Goal: Task Accomplishment & Management: Manage account settings

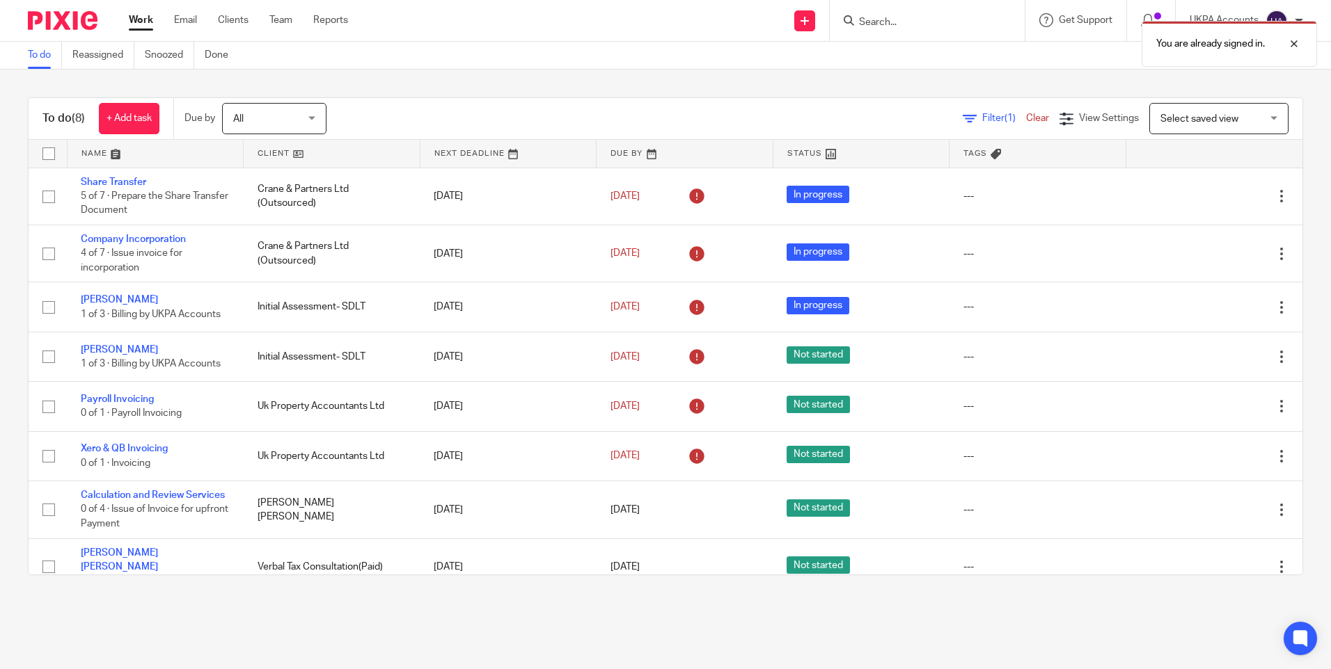
drag, startPoint x: 0, startPoint y: 0, endPoint x: 857, endPoint y: 18, distance: 856.8
click at [875, 20] on div "You are already signed in." at bounding box center [990, 40] width 651 height 53
click at [868, 26] on div "You are already signed in." at bounding box center [990, 40] width 651 height 53
click at [868, 15] on div "You are already signed in." at bounding box center [990, 40] width 651 height 53
click at [859, 19] on div "You are already signed in." at bounding box center [990, 40] width 651 height 53
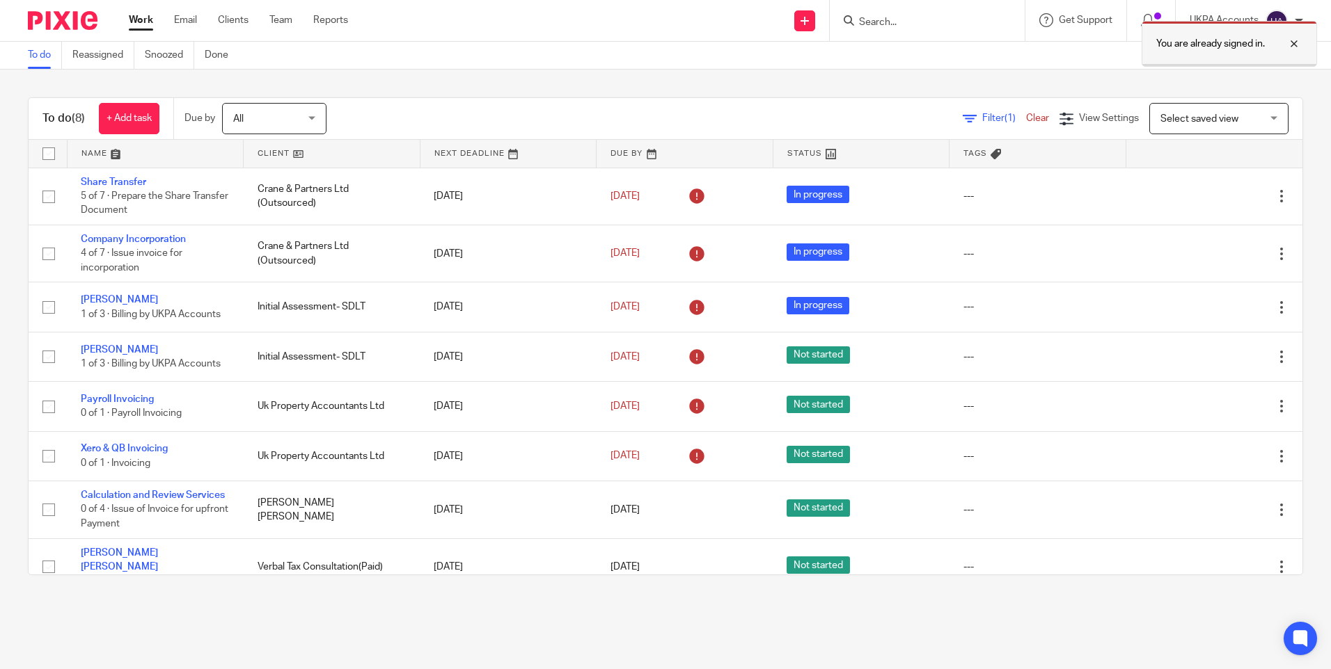
click at [1297, 42] on div at bounding box center [1283, 43] width 38 height 17
click at [891, 13] on form at bounding box center [931, 20] width 148 height 17
click at [881, 24] on input "Search" at bounding box center [919, 23] width 125 height 13
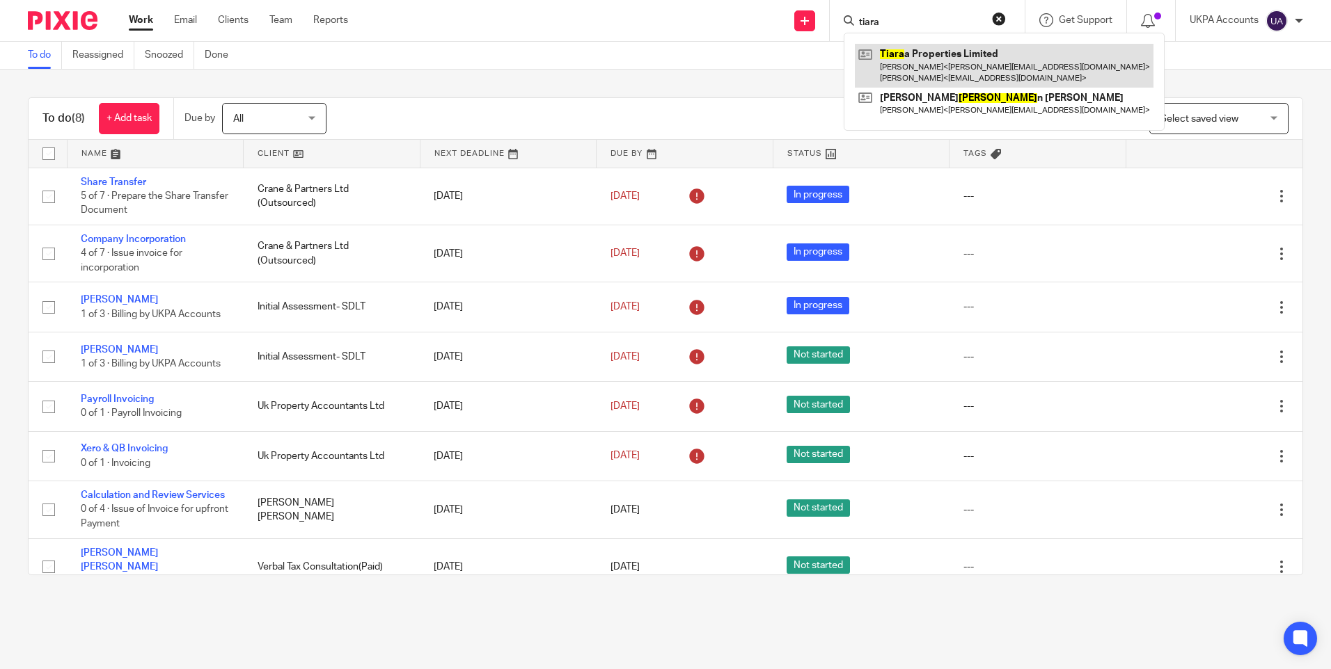
type input "tiara"
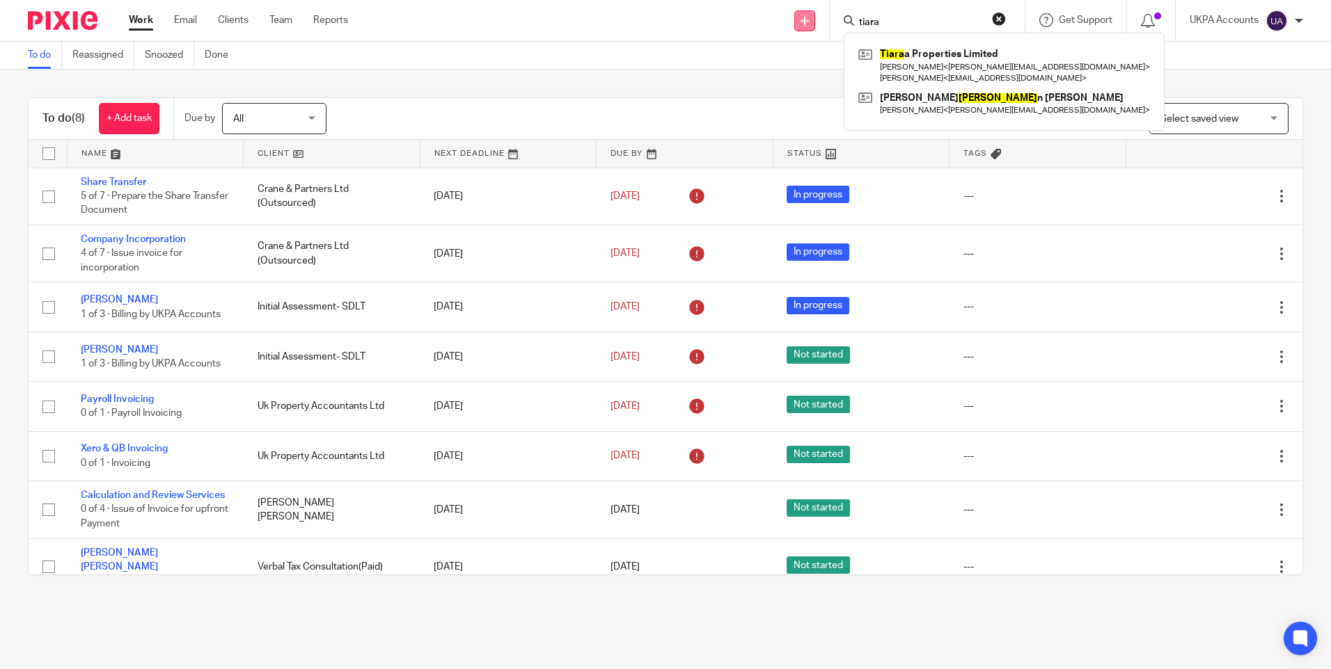
drag, startPoint x: 907, startPoint y: 22, endPoint x: 798, endPoint y: 18, distance: 108.6
click at [798, 18] on div "Send new email Create task Add client tiara Tiara a Properties Limited Ramkumar…" at bounding box center [850, 20] width 962 height 41
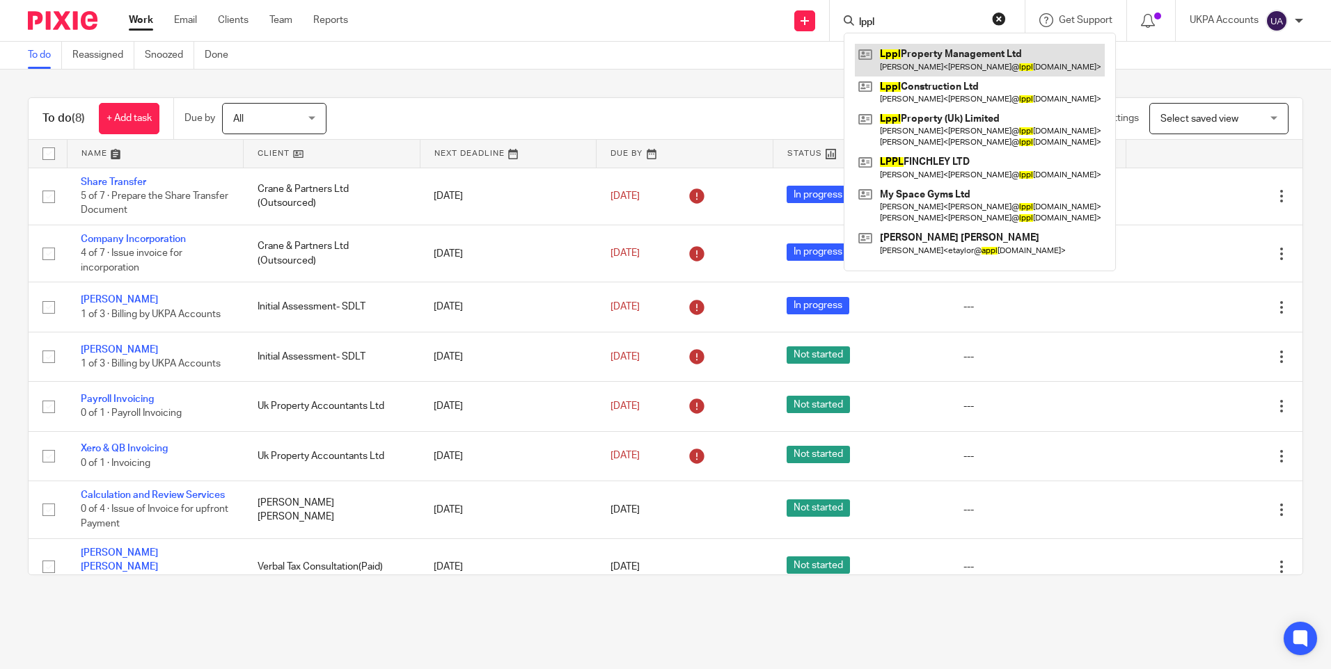
type input "lppl"
click at [898, 54] on link at bounding box center [980, 60] width 250 height 32
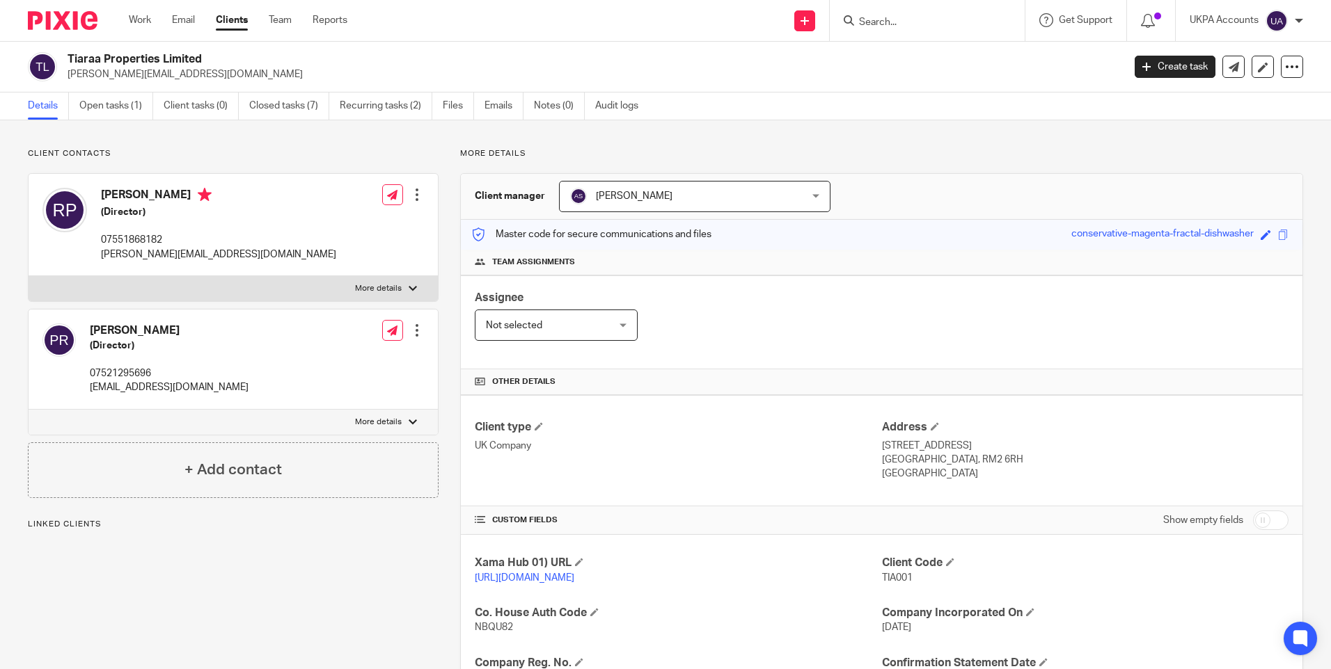
scroll to position [279, 0]
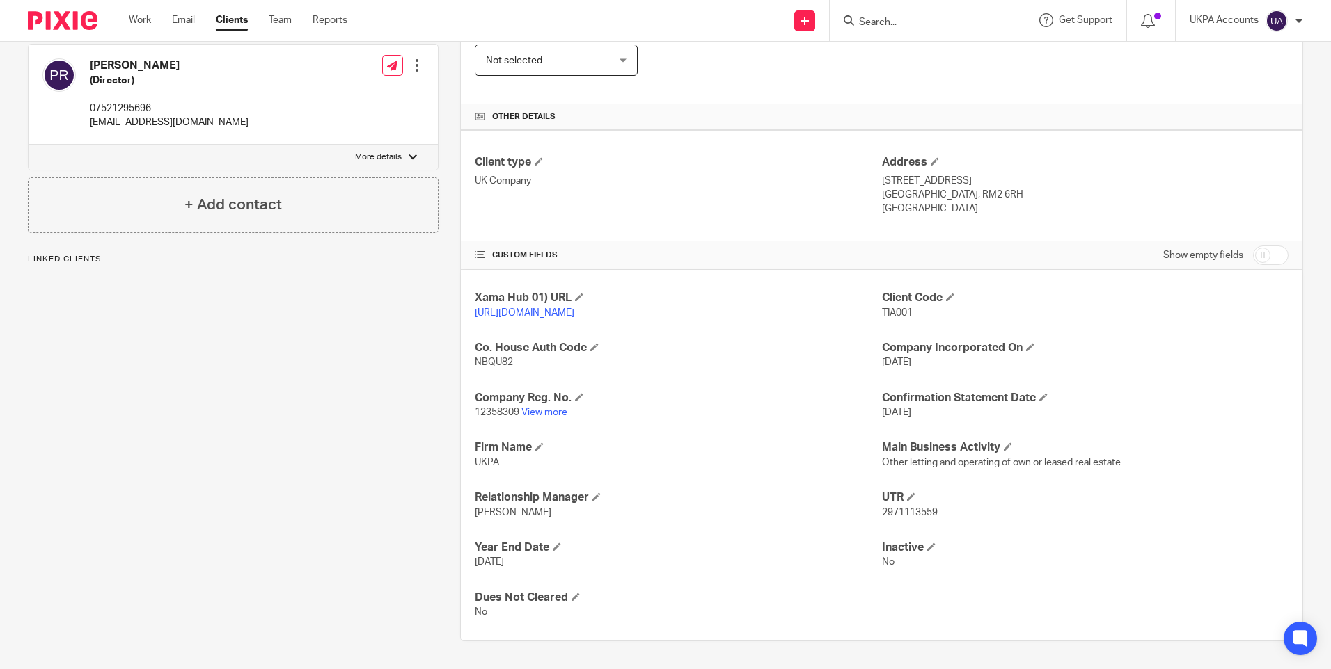
drag, startPoint x: 539, startPoint y: 412, endPoint x: 581, endPoint y: 406, distance: 42.1
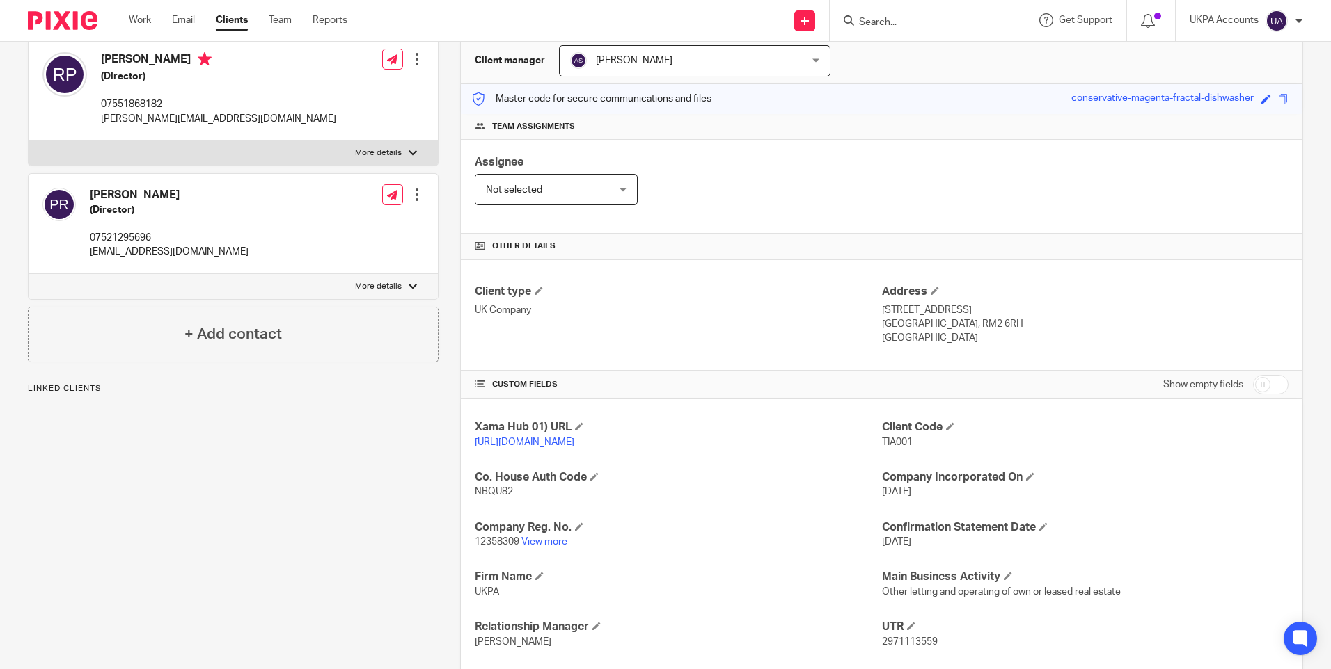
scroll to position [0, 0]
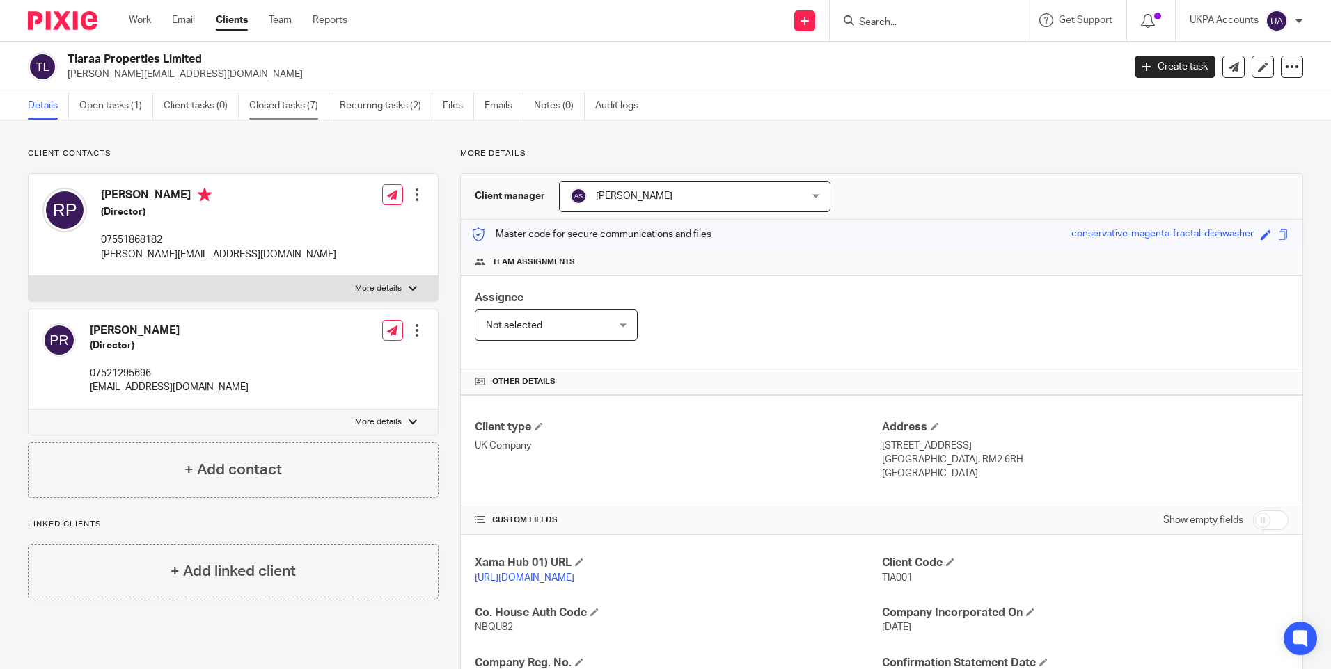
click at [276, 111] on link "Closed tasks (7)" at bounding box center [289, 106] width 80 height 27
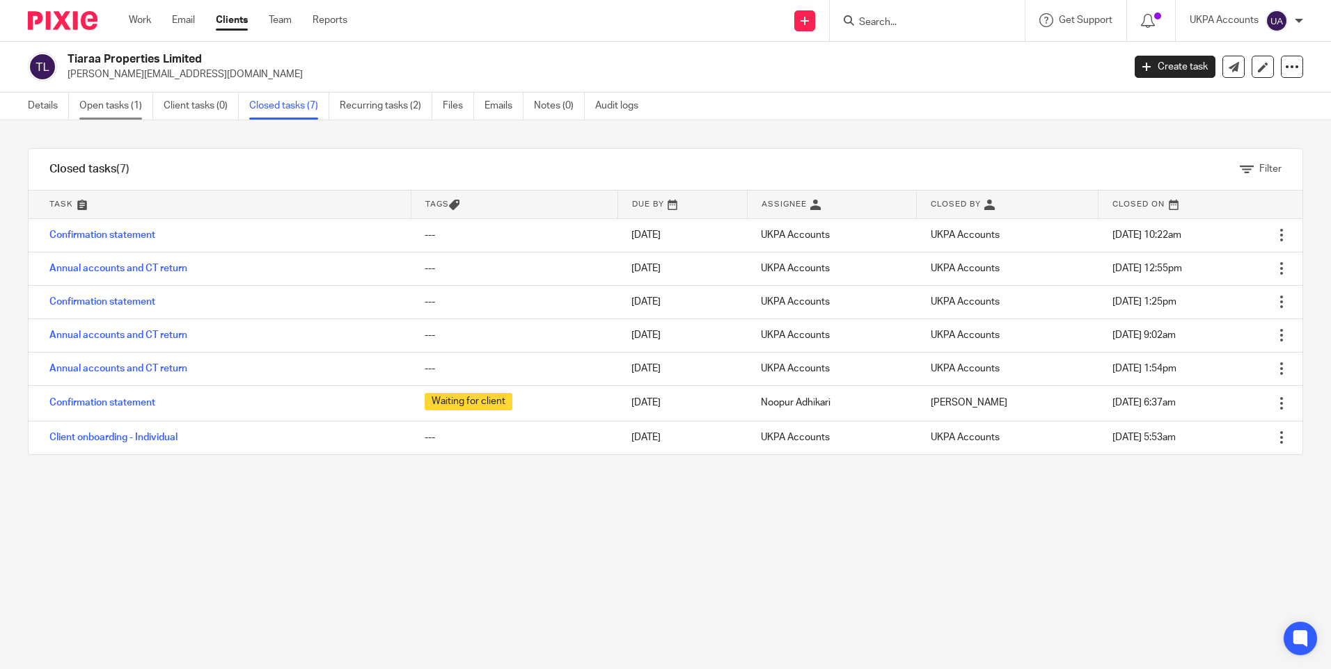
click at [134, 102] on link "Open tasks (1)" at bounding box center [116, 106] width 74 height 27
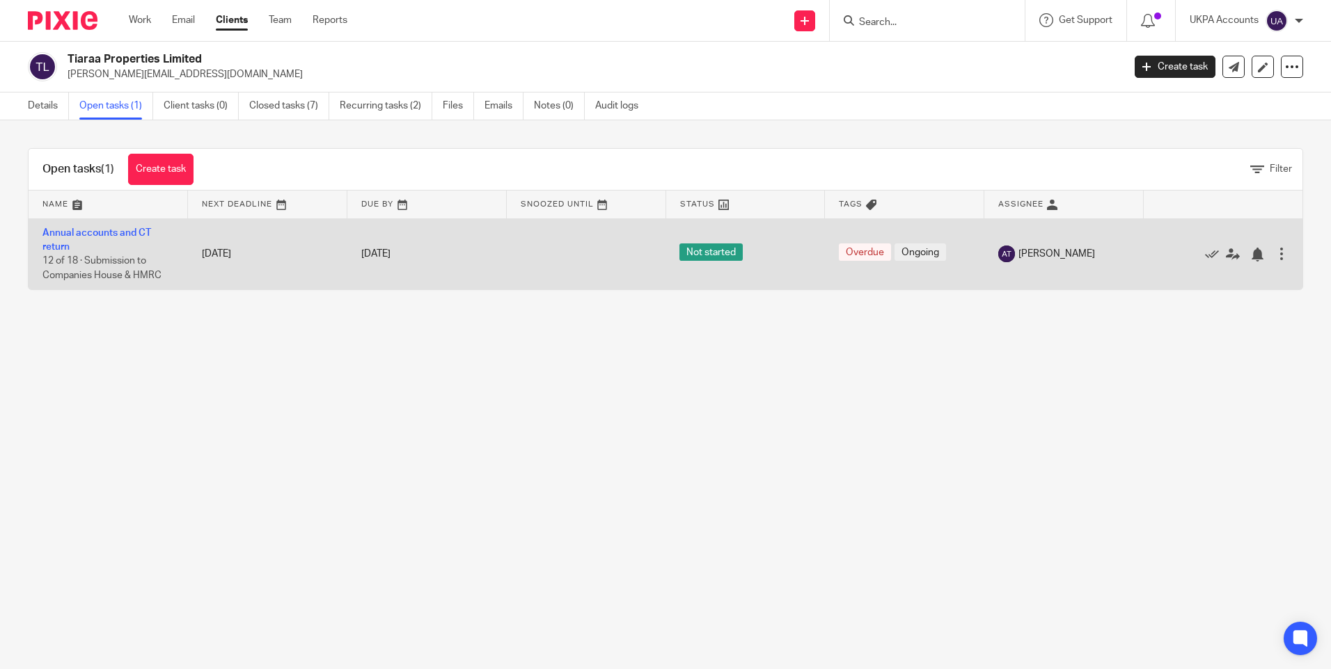
drag, startPoint x: 608, startPoint y: 442, endPoint x: 587, endPoint y: 263, distance: 180.1
click at [610, 435] on main "Tiaraa Properties Limited ramkumar.vlr@gmail.com Create task Update from Compan…" at bounding box center [665, 334] width 1331 height 669
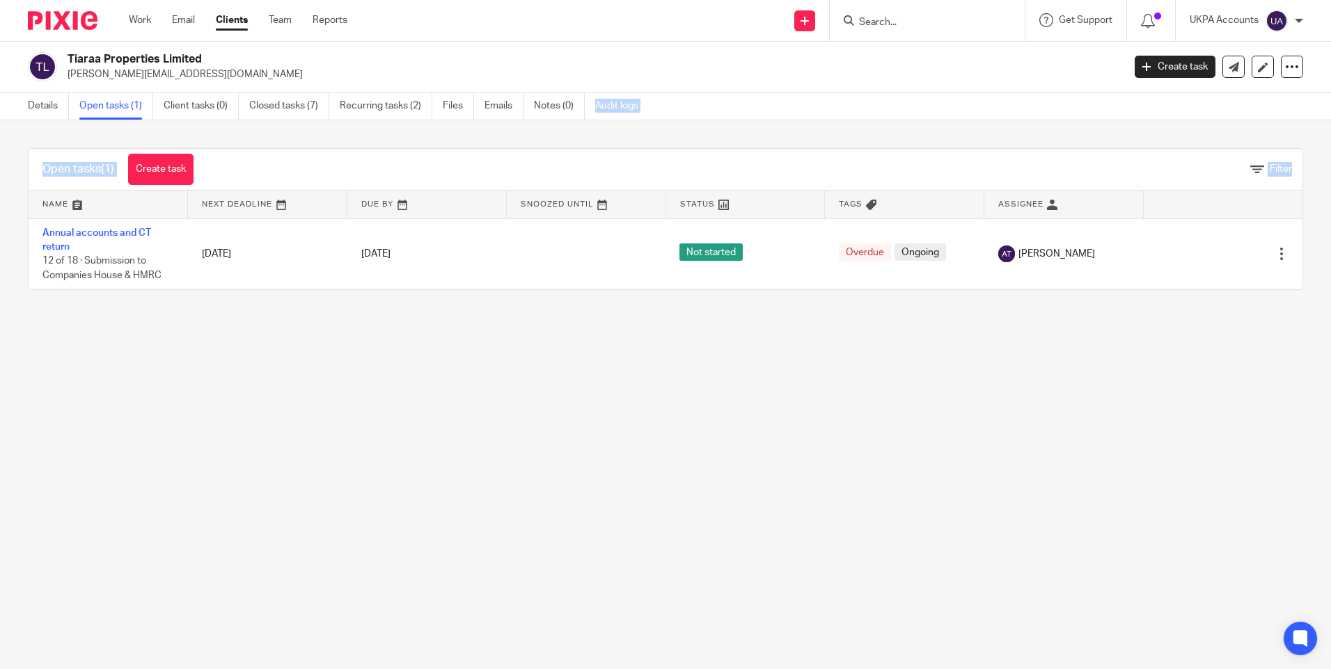
drag, startPoint x: 587, startPoint y: 263, endPoint x: 628, endPoint y: 154, distance: 116.7
click at [627, 152] on main "Tiaraa Properties Limited ramkumar.vlr@gmail.com Create task Update from Compan…" at bounding box center [665, 334] width 1331 height 669
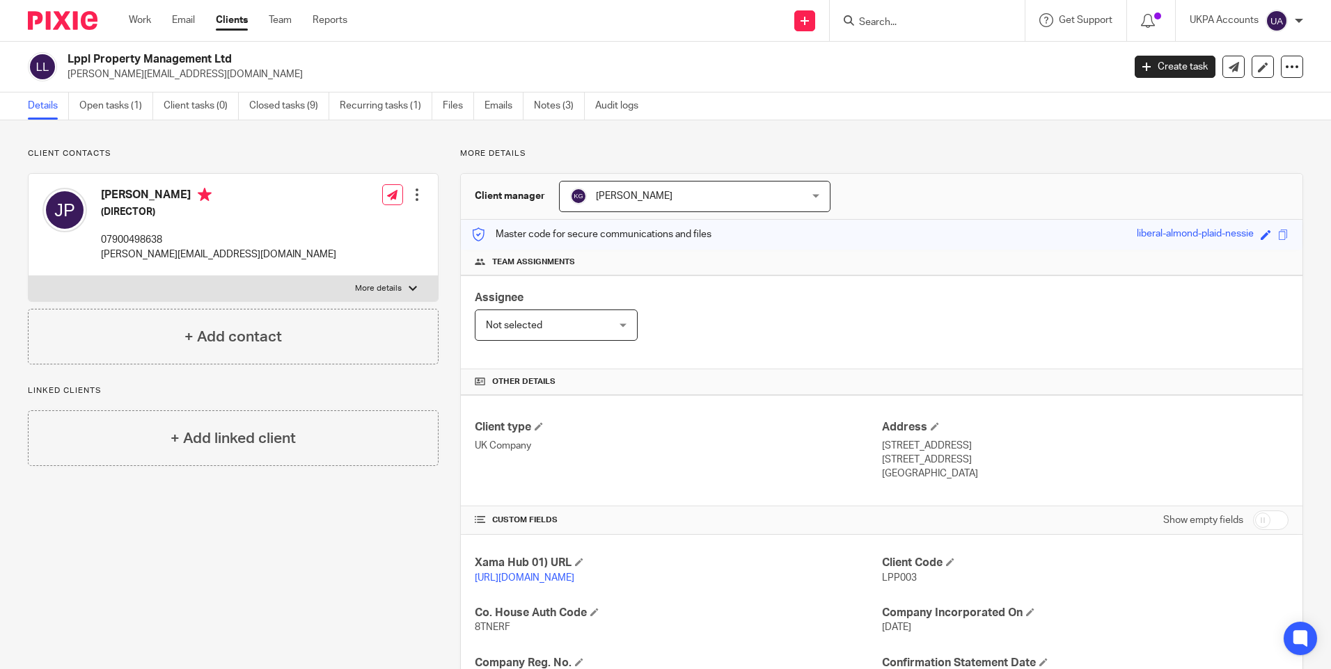
click at [889, 15] on form at bounding box center [931, 20] width 148 height 17
click at [873, 19] on input "Search" at bounding box center [919, 23] width 125 height 13
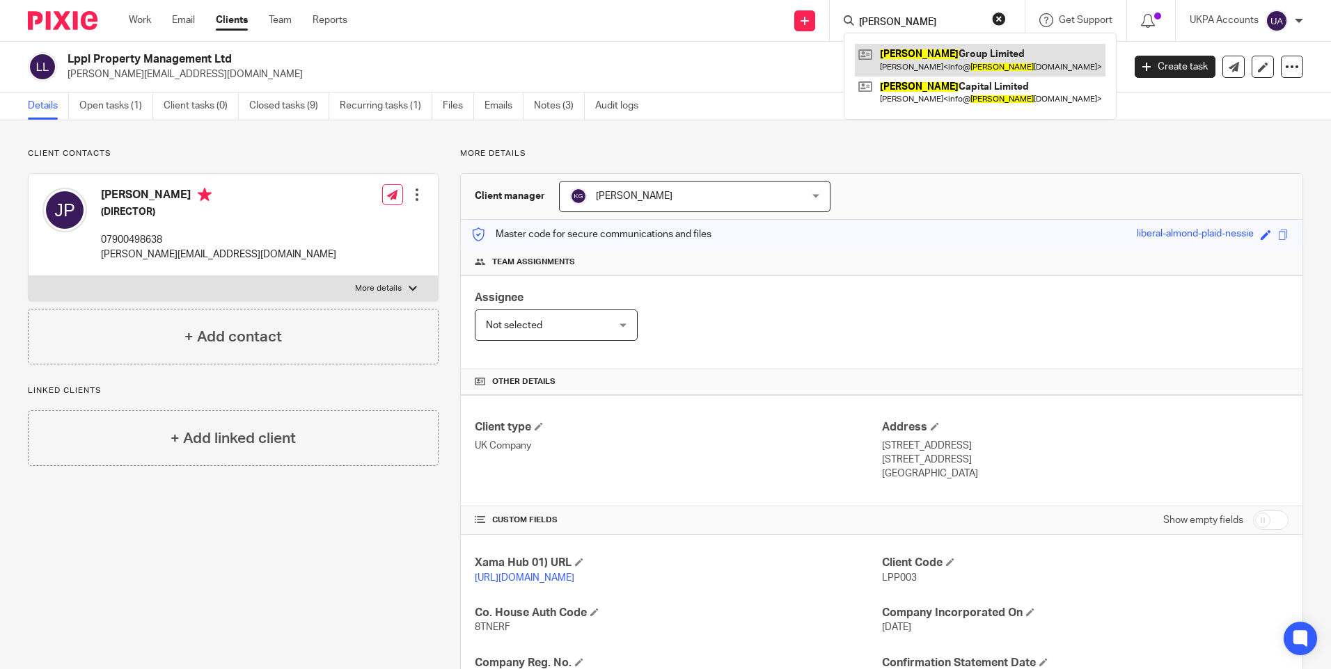
type input "[PERSON_NAME]"
click at [926, 47] on link at bounding box center [980, 60] width 251 height 32
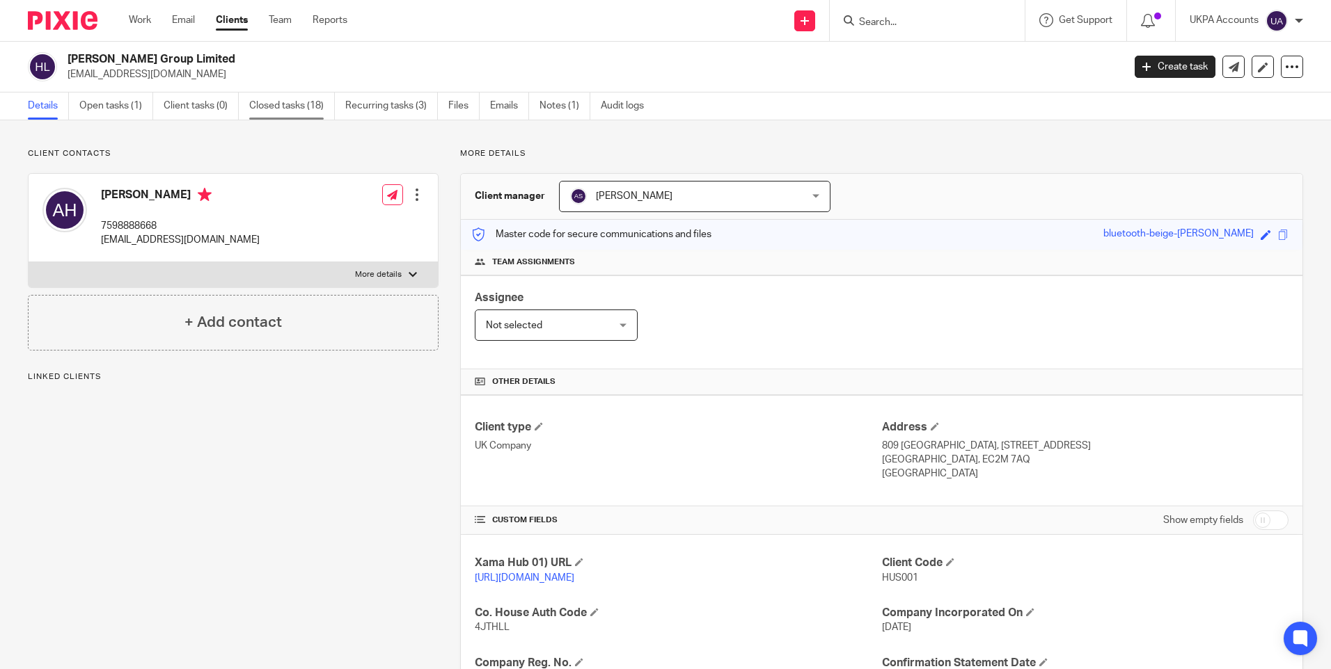
click at [312, 108] on link "Closed tasks (18)" at bounding box center [292, 106] width 86 height 27
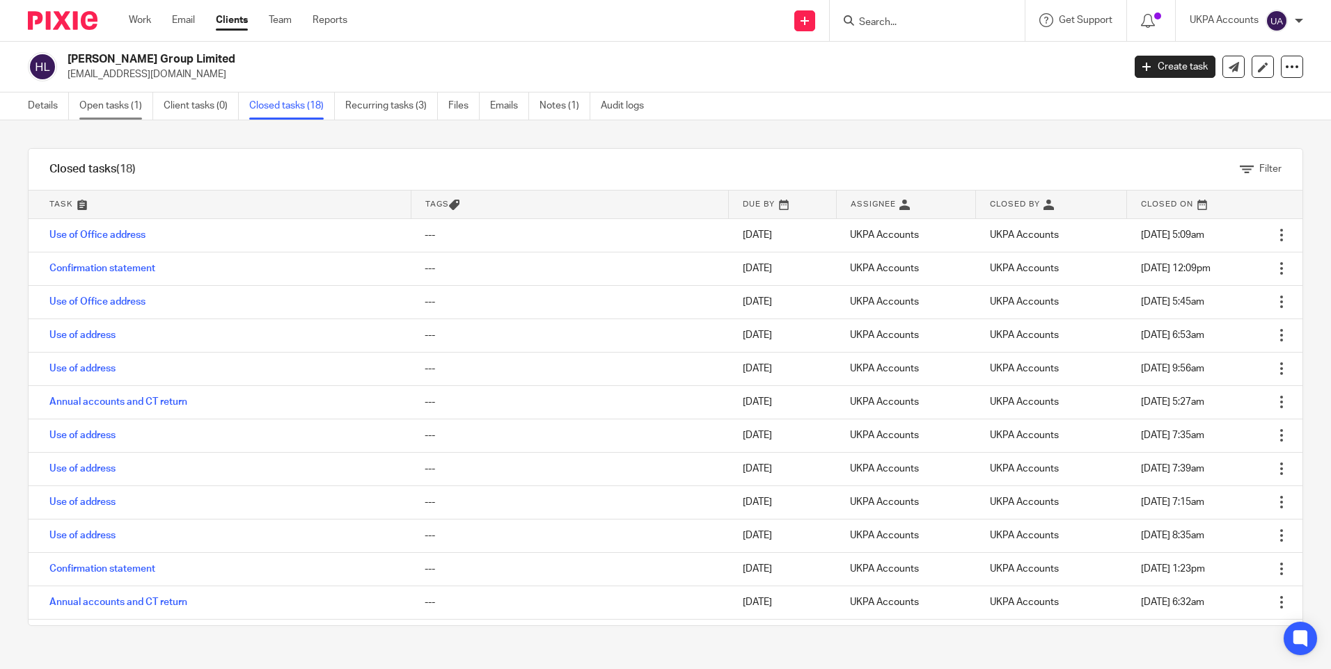
click at [135, 104] on link "Open tasks (1)" at bounding box center [116, 106] width 74 height 27
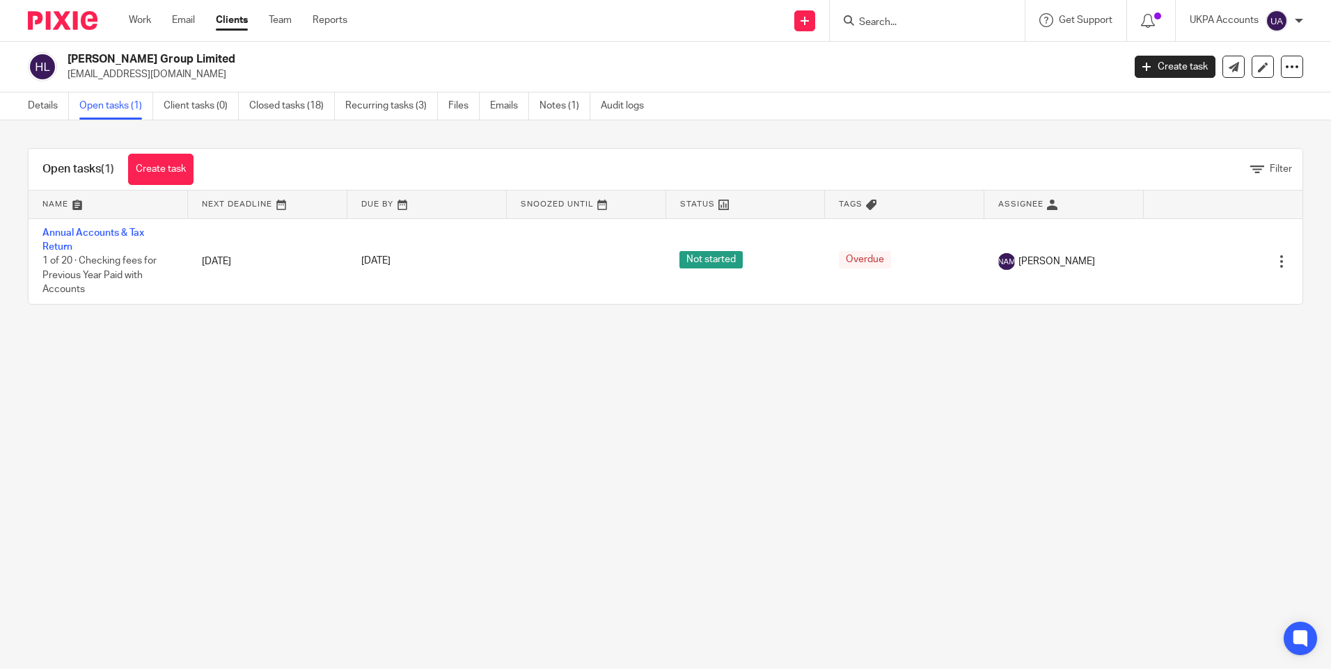
click at [23, 100] on div "Details Open tasks (1) Client tasks (0) Closed tasks (18) Recurring tasks (3) F…" at bounding box center [339, 106] width 679 height 27
click at [35, 107] on link "Details" at bounding box center [48, 106] width 41 height 27
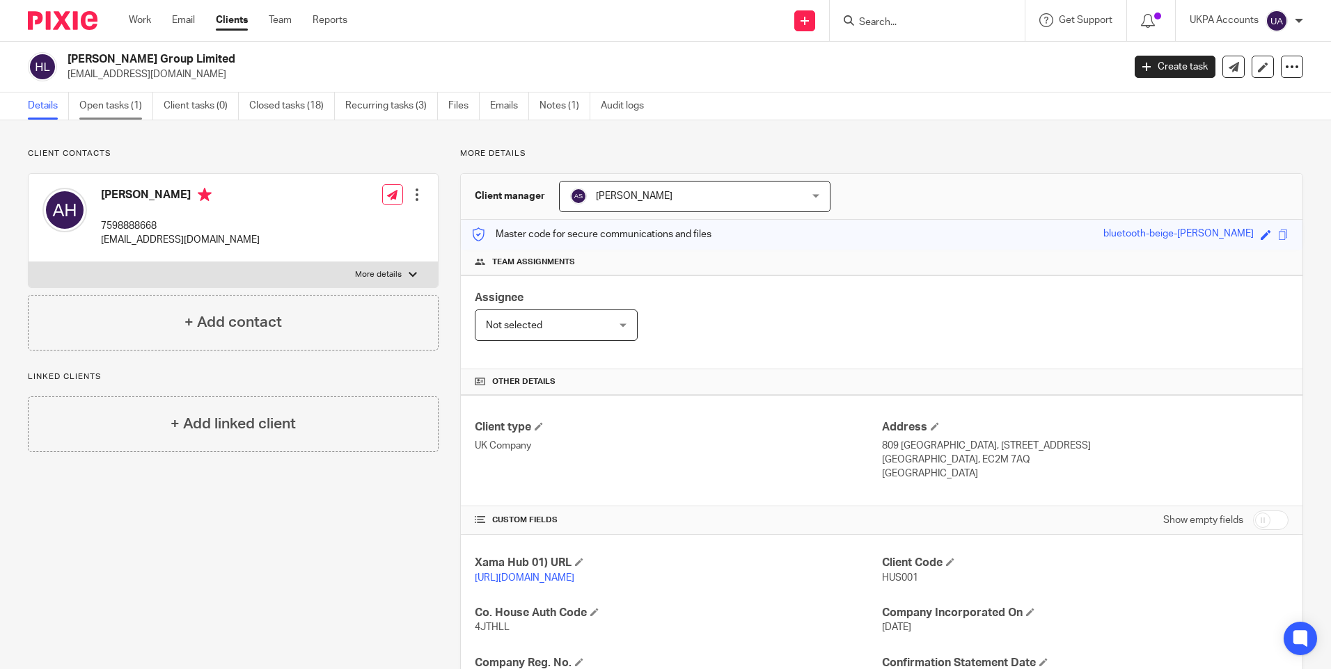
click at [125, 109] on link "Open tasks (1)" at bounding box center [116, 106] width 74 height 27
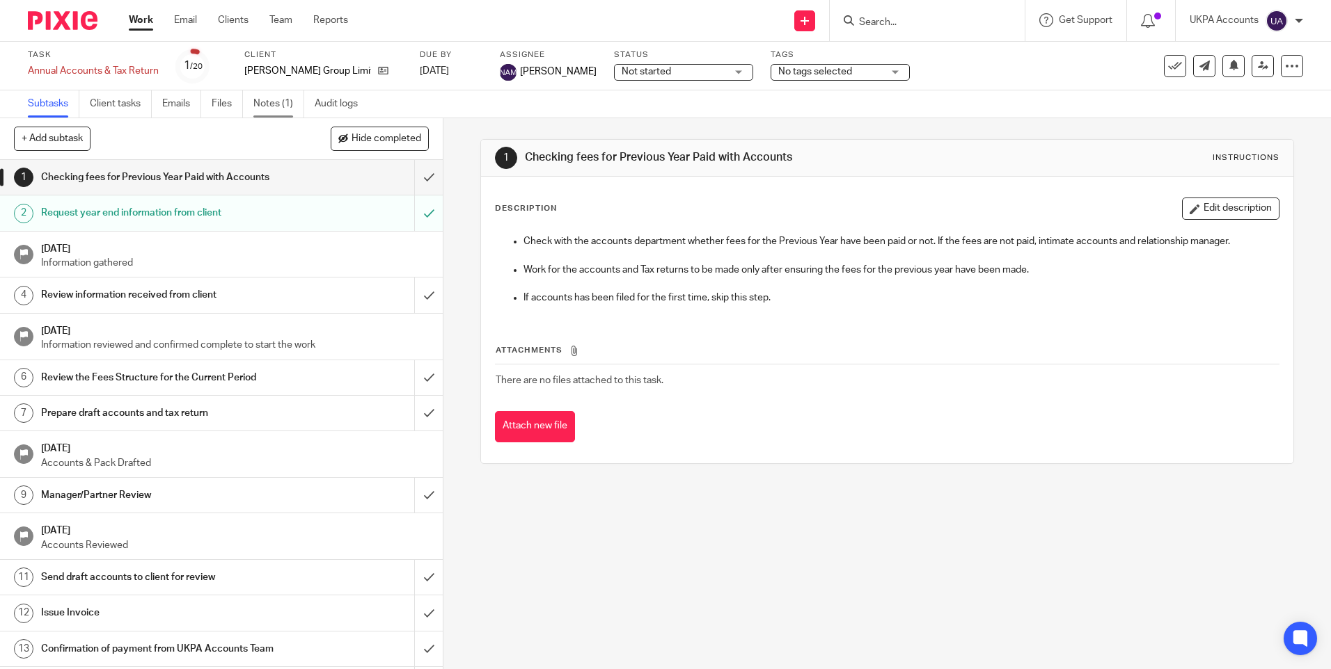
click at [290, 111] on link "Notes (1)" at bounding box center [278, 103] width 51 height 27
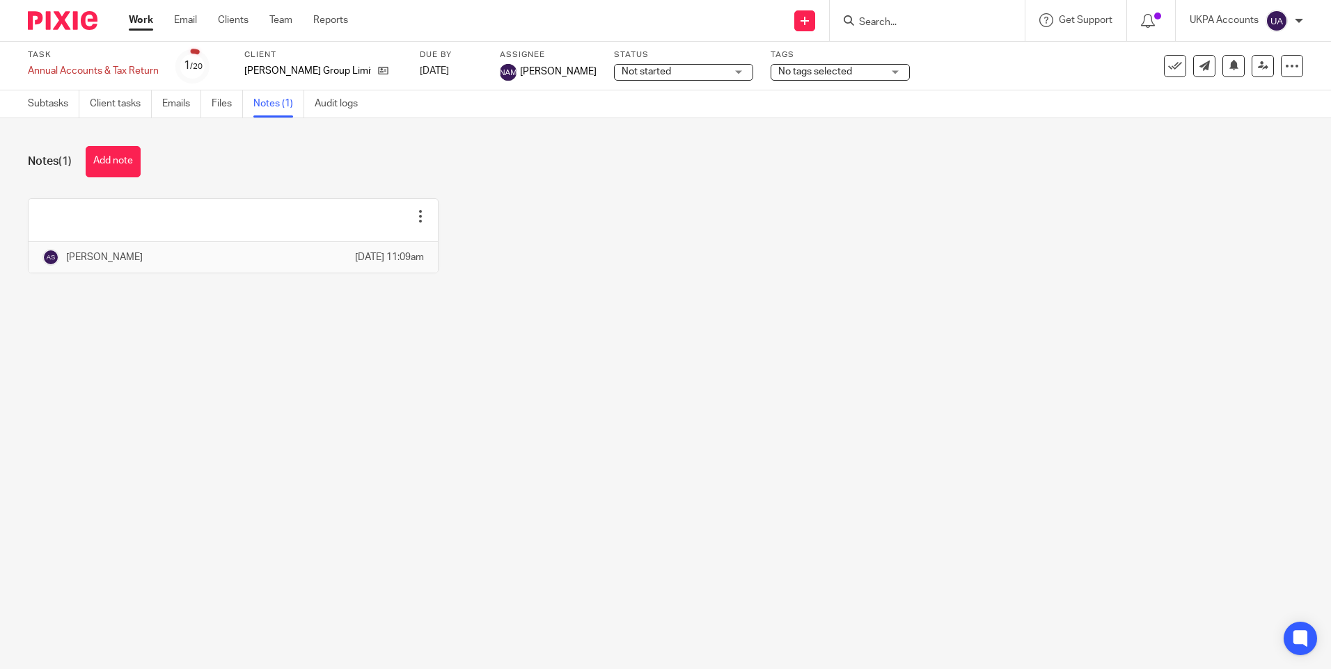
click at [459, 252] on div "Edit note Delete note Alisha Shrestha 11 Sep 2025 11:09am" at bounding box center [654, 246] width 1296 height 96
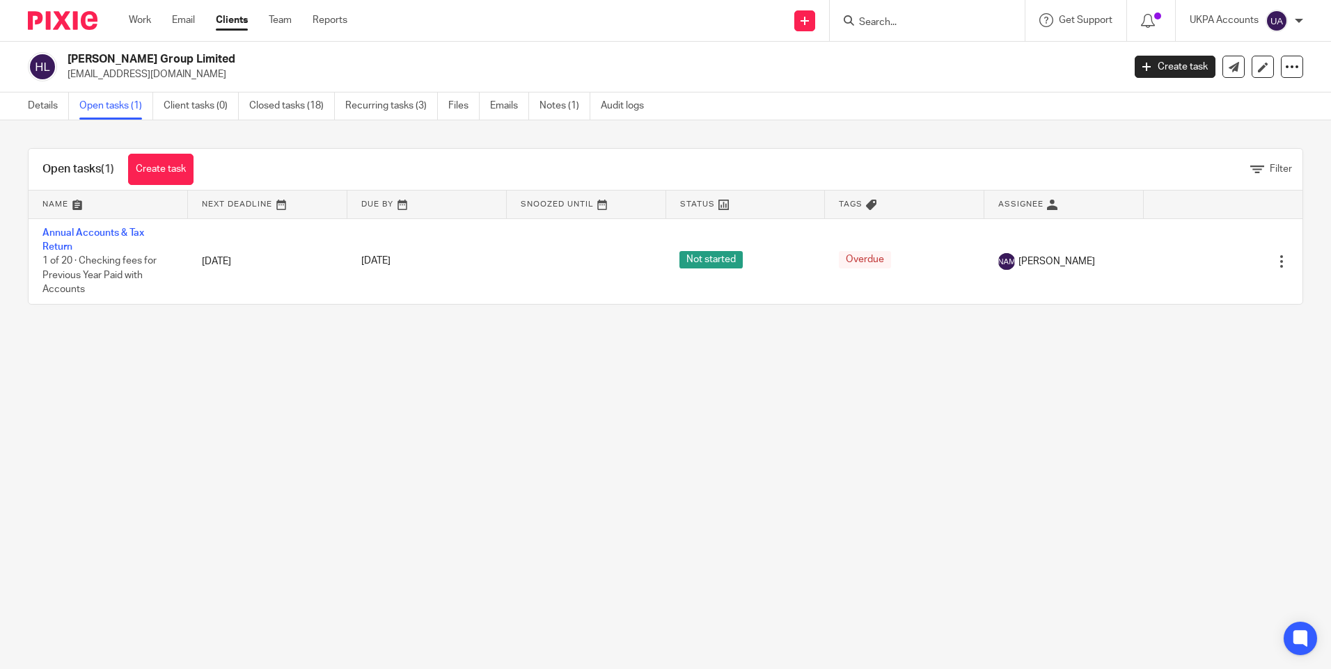
click at [893, 13] on form at bounding box center [931, 20] width 148 height 17
click at [885, 21] on input "Search" at bounding box center [919, 23] width 125 height 13
type input "AD22"
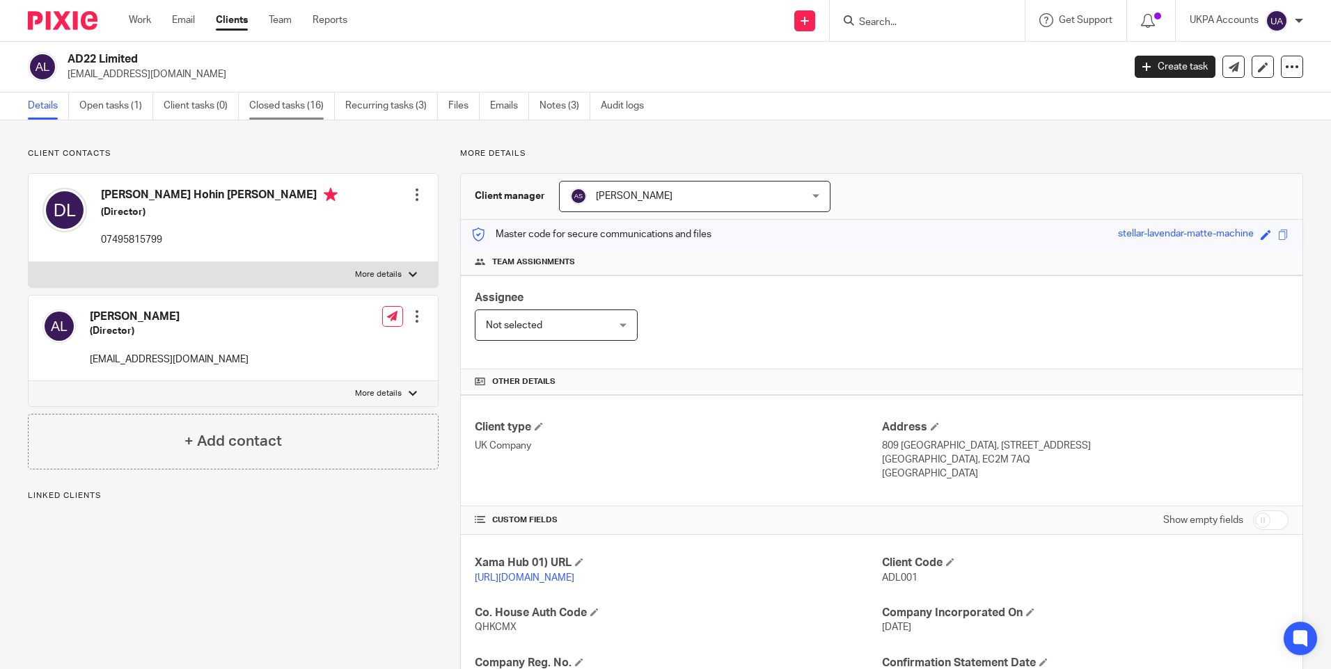
click at [310, 106] on link "Closed tasks (16)" at bounding box center [292, 106] width 86 height 27
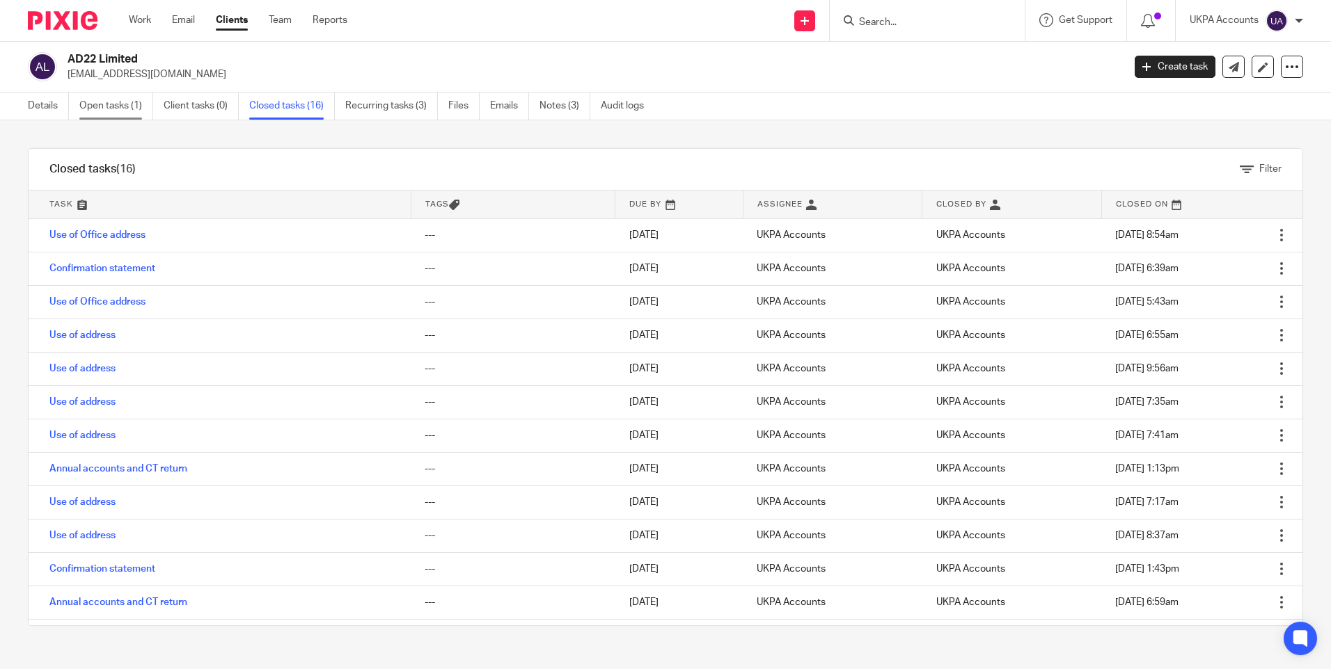
click at [125, 112] on link "Open tasks (1)" at bounding box center [116, 106] width 74 height 27
